Goal: Task Accomplishment & Management: Use online tool/utility

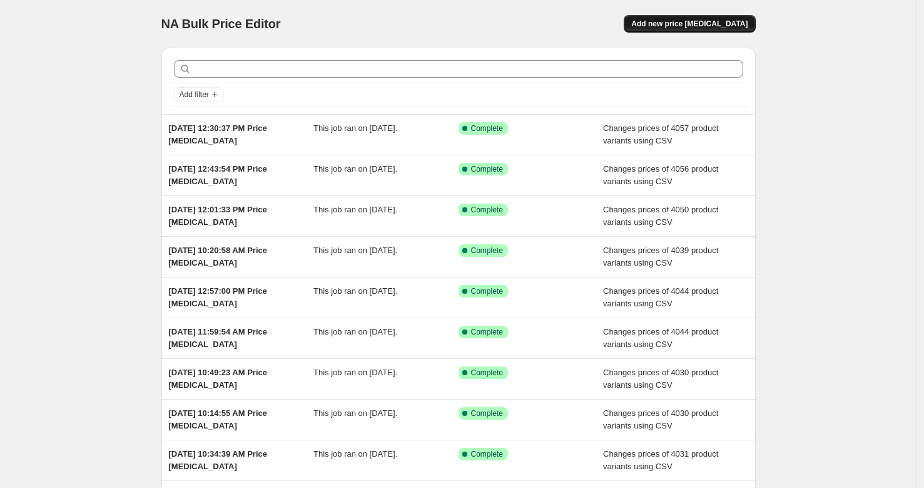
click at [727, 30] on button "Add new price [MEDICAL_DATA]" at bounding box center [689, 24] width 131 height 18
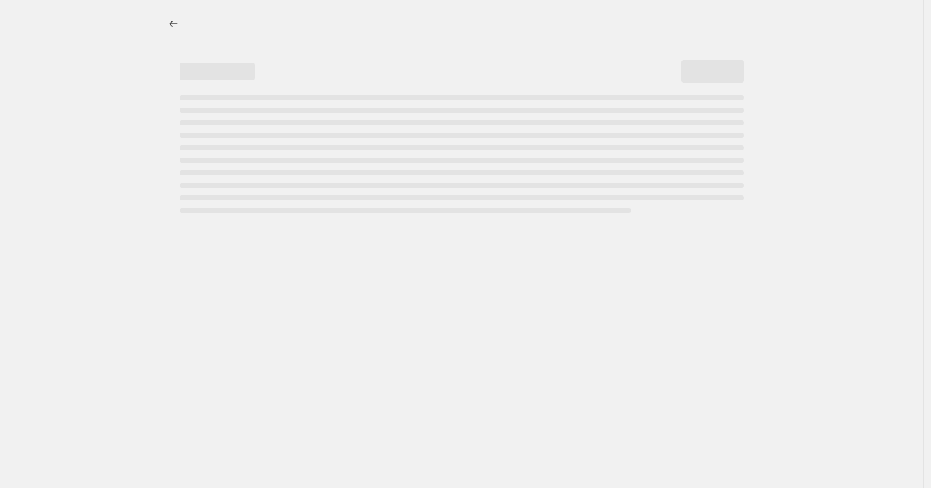
select select "percentage"
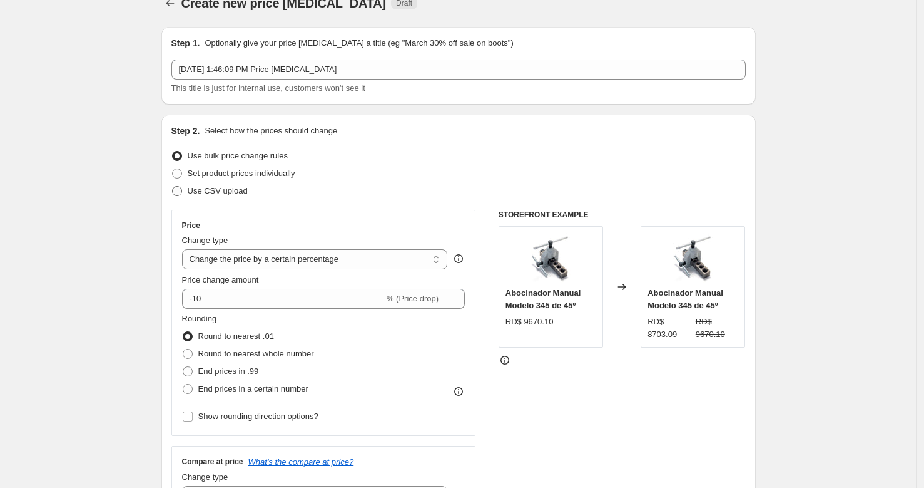
click at [243, 196] on span "Use CSV upload" at bounding box center [218, 191] width 60 height 13
click at [173, 187] on input "Use CSV upload" at bounding box center [172, 186] width 1 height 1
radio input "true"
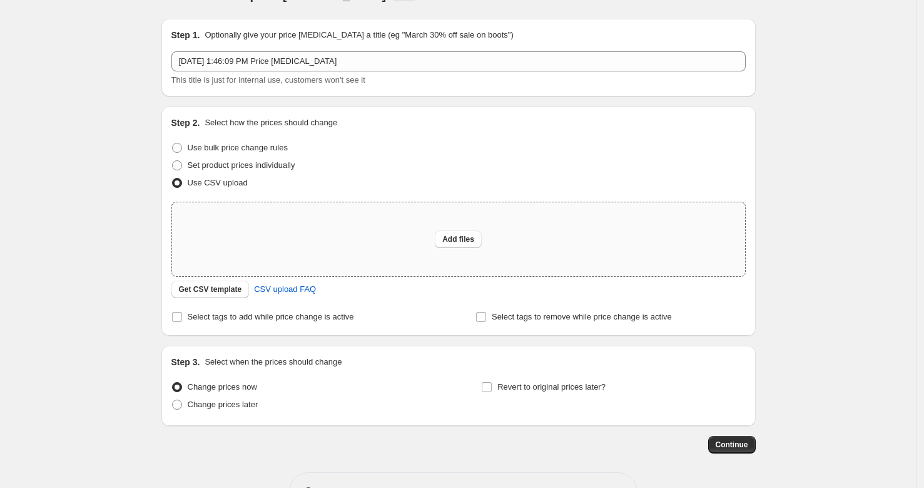
scroll to position [56, 0]
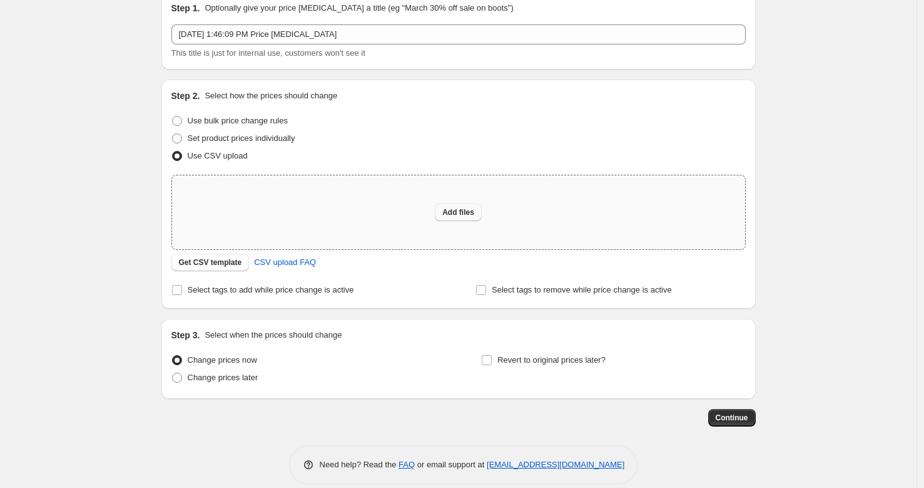
click at [462, 213] on span "Add files" at bounding box center [458, 212] width 32 height 10
type input "C:\fakepath\Hoja de cálculo sin título - Hoja 1.csv"
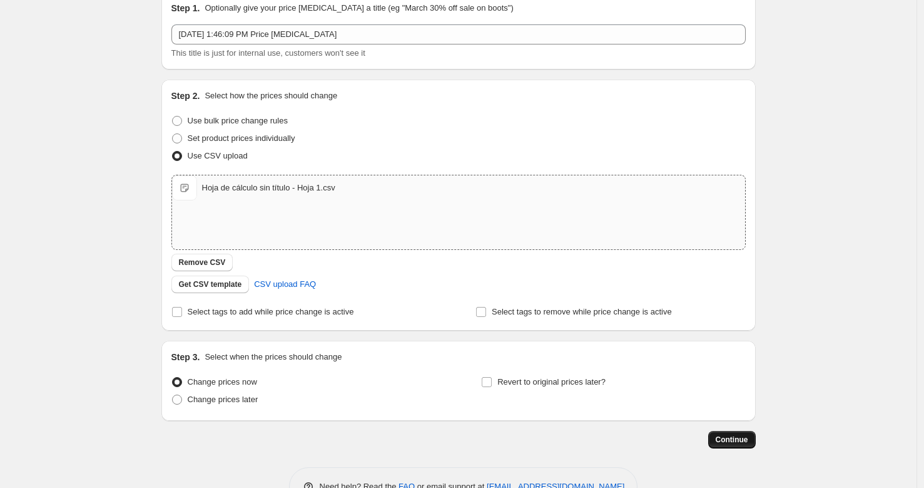
click at [739, 439] on span "Continue" at bounding box center [732, 439] width 33 height 10
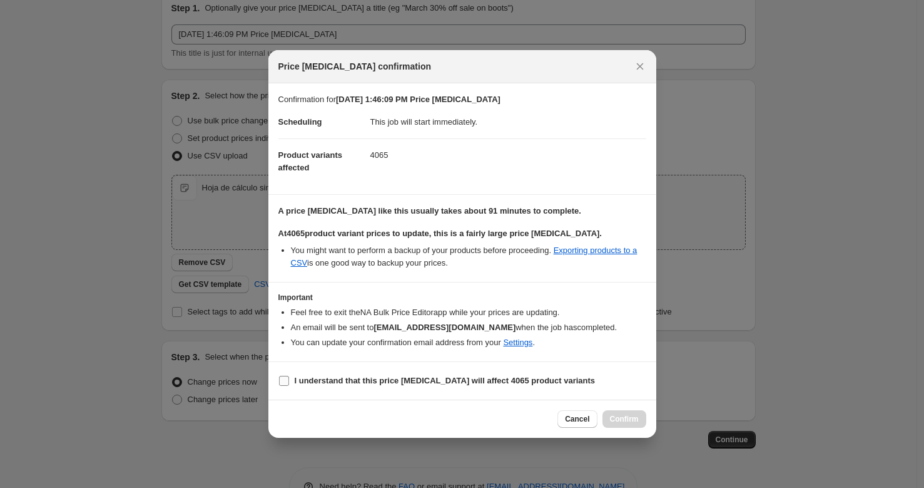
click at [342, 377] on b "I understand that this price [MEDICAL_DATA] will affect 4065 product variants" at bounding box center [445, 380] width 301 height 9
click at [289, 377] on input "I understand that this price [MEDICAL_DATA] will affect 4065 product variants" at bounding box center [284, 381] width 10 height 10
checkbox input "true"
click at [613, 412] on button "Confirm" at bounding box center [625, 419] width 44 height 18
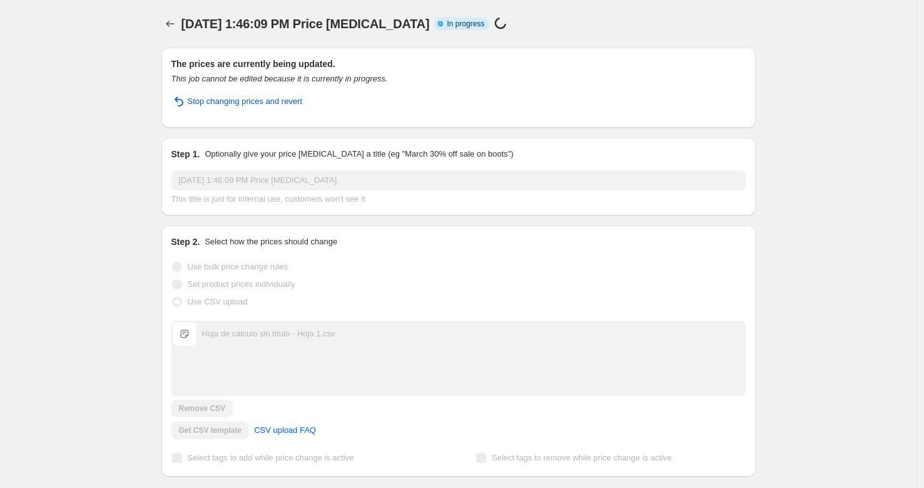
click at [854, 86] on div "[DATE] 1:46:09 PM Price [MEDICAL_DATA]. This page is ready [DATE] 1:46:09 PM Pr…" at bounding box center [458, 321] width 917 height 643
click at [864, 10] on div "[DATE] 1:46:09 PM Price [MEDICAL_DATA]. This page is ready [DATE] 1:46:09 PM Pr…" at bounding box center [458, 321] width 917 height 643
click at [95, 175] on div "[DATE] 1:46:09 PM Price [MEDICAL_DATA]. This page is ready [DATE] 1:46:09 PM Pr…" at bounding box center [458, 321] width 917 height 643
